Goal: Task Accomplishment & Management: Manage account settings

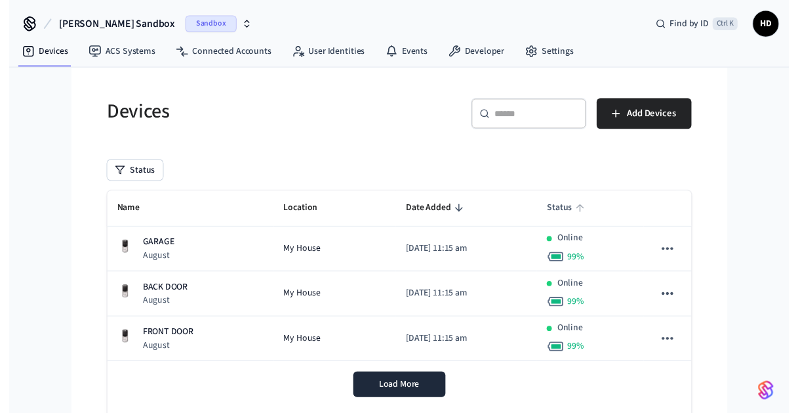
scroll to position [12, 0]
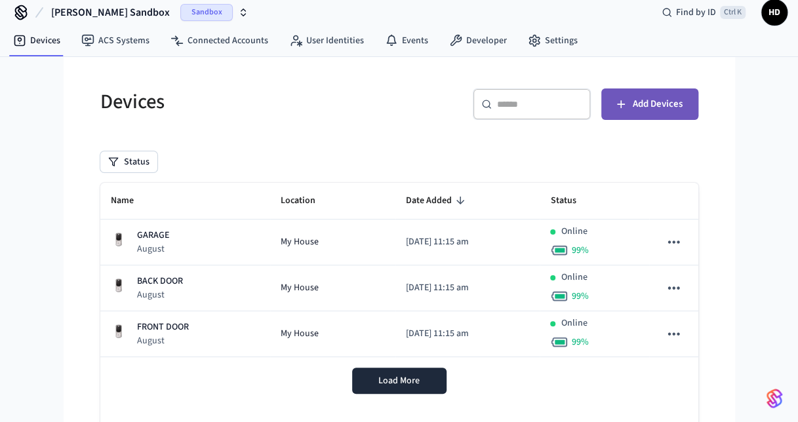
click at [637, 106] on span "Add Devices" at bounding box center [658, 104] width 50 height 17
click at [774, 20] on span "HD" at bounding box center [775, 13] width 24 height 24
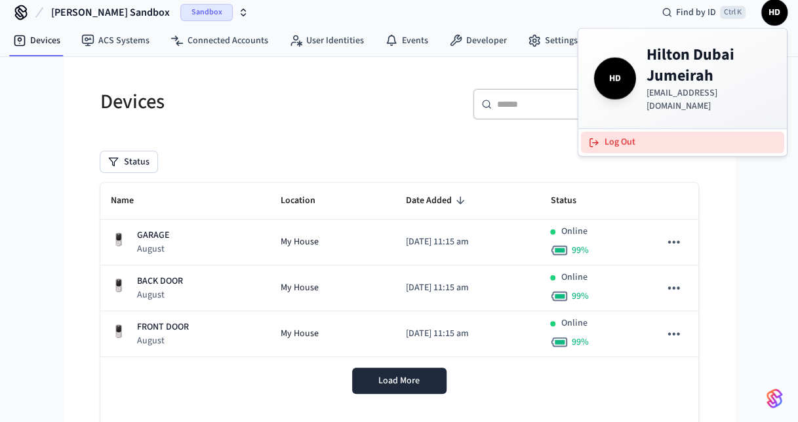
click at [628, 132] on button "Log Out" at bounding box center [682, 143] width 203 height 22
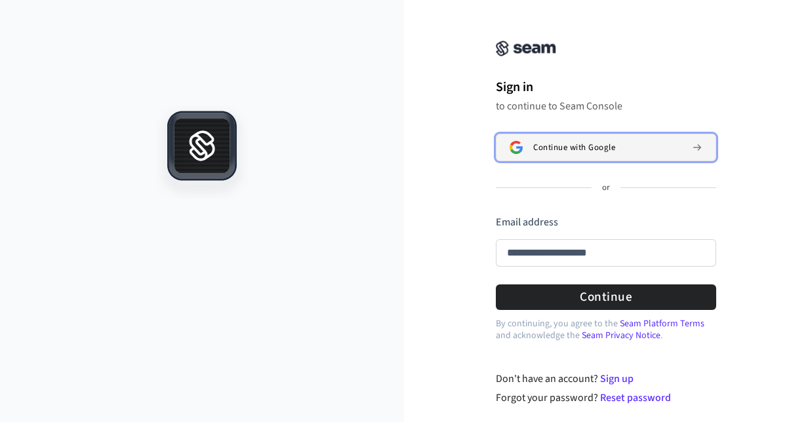
click at [560, 153] on button "Continue with Google" at bounding box center [606, 148] width 220 height 28
type input "**********"
